Goal: Information Seeking & Learning: Learn about a topic

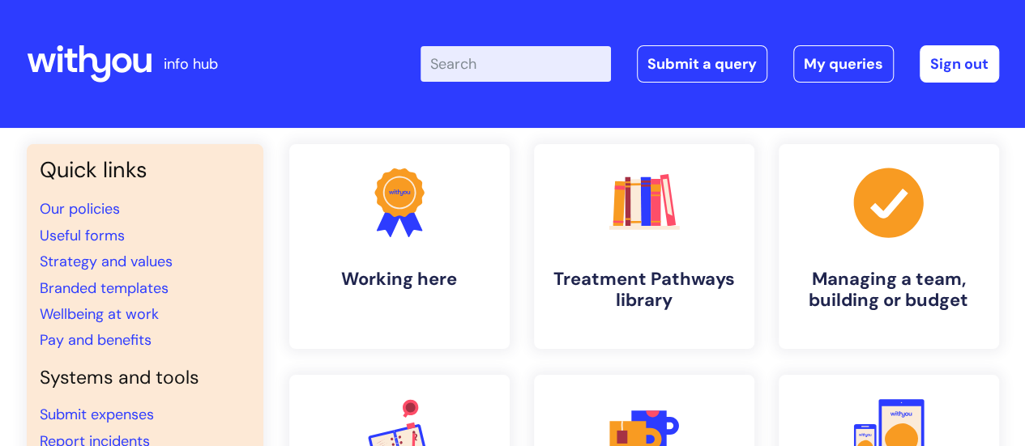
click at [495, 59] on input "Enter your search term here..." at bounding box center [515, 64] width 190 height 36
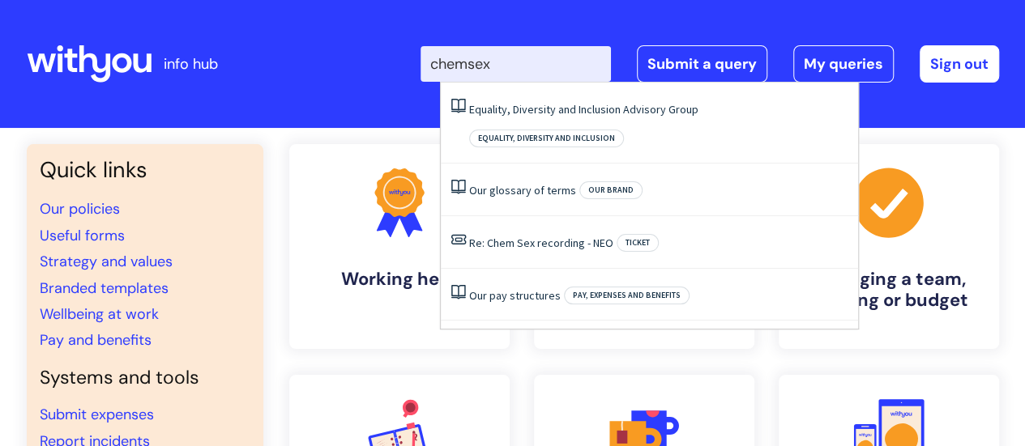
type input "chemsex"
click button "Search" at bounding box center [0, 0] width 0 height 0
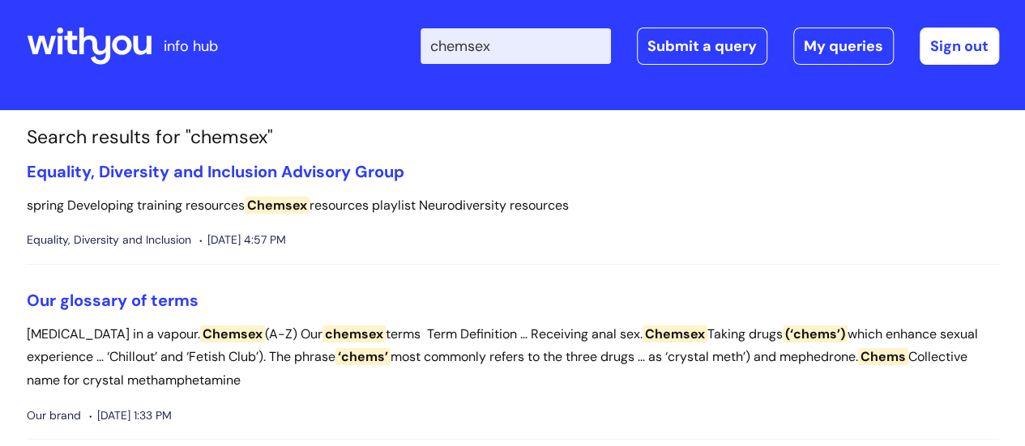
scroll to position [17, 0]
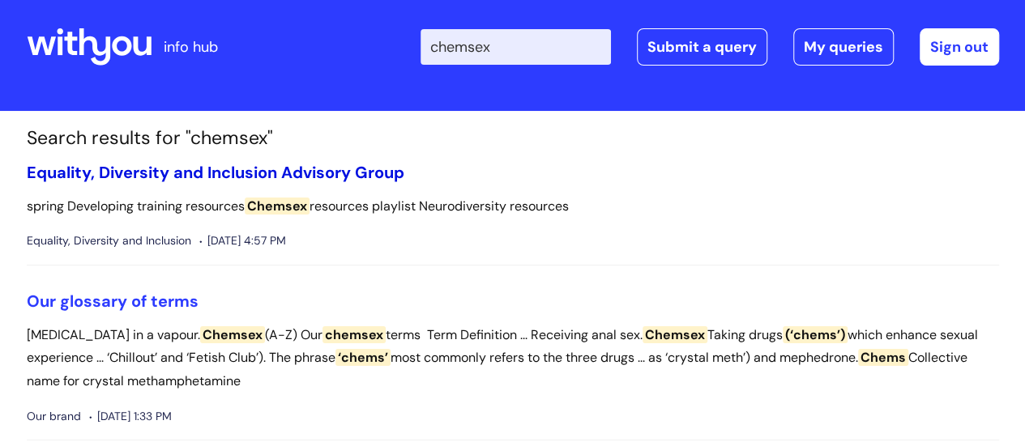
click at [147, 173] on link "Equality, Diversity and Inclusion Advisory Group" at bounding box center [215, 172] width 377 height 21
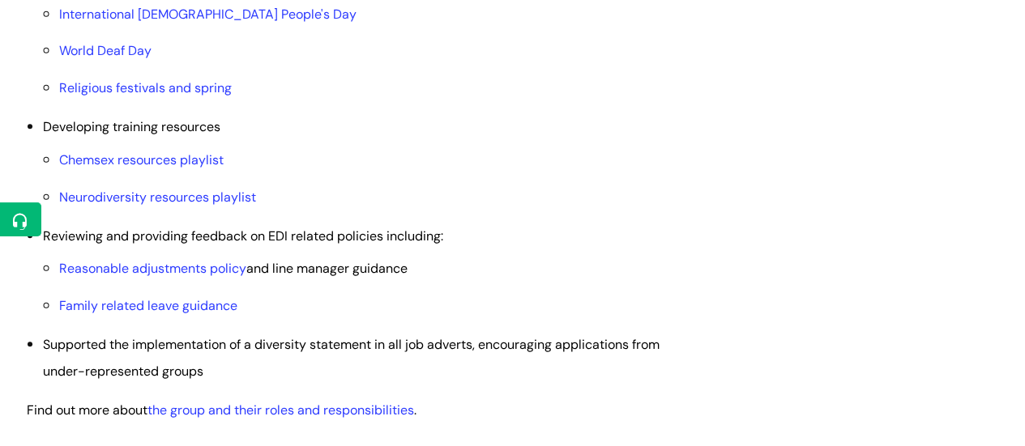
scroll to position [747, 0]
click at [103, 158] on link "Chemsex resources playlist" at bounding box center [141, 159] width 164 height 17
